Goal: Task Accomplishment & Management: Manage account settings

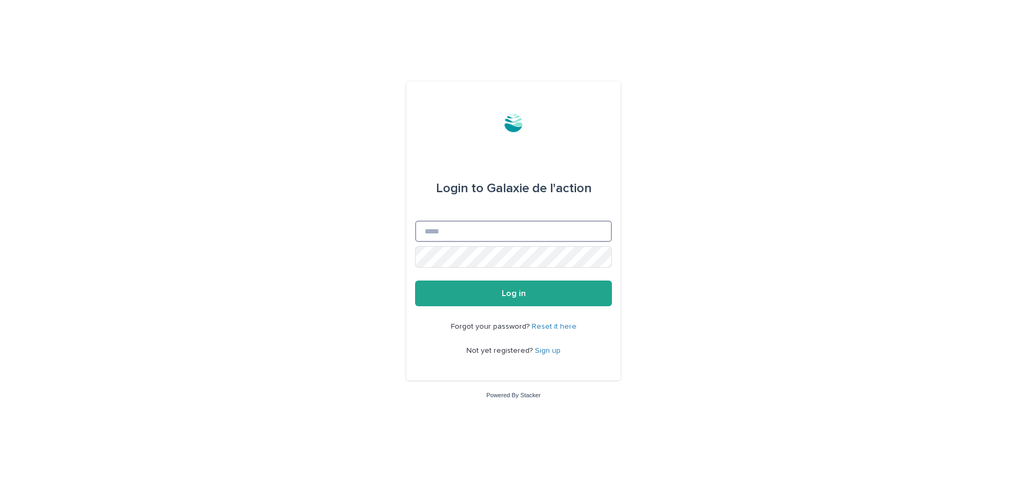
type input "**********"
click at [512, 290] on span "Log in" at bounding box center [514, 293] width 24 height 9
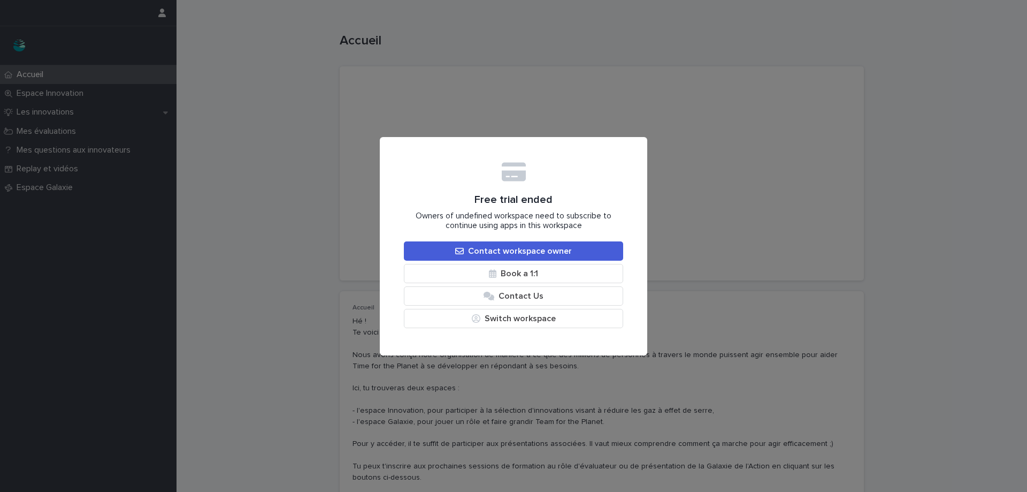
click at [395, 60] on div "Free trial ended Owners of undefined workspace need to subscribe to continue us…" at bounding box center [513, 246] width 1027 height 492
click at [770, 194] on div "Free trial ended Owners of undefined workspace need to subscribe to continue us…" at bounding box center [513, 246] width 1027 height 492
